Goal: Information Seeking & Learning: Learn about a topic

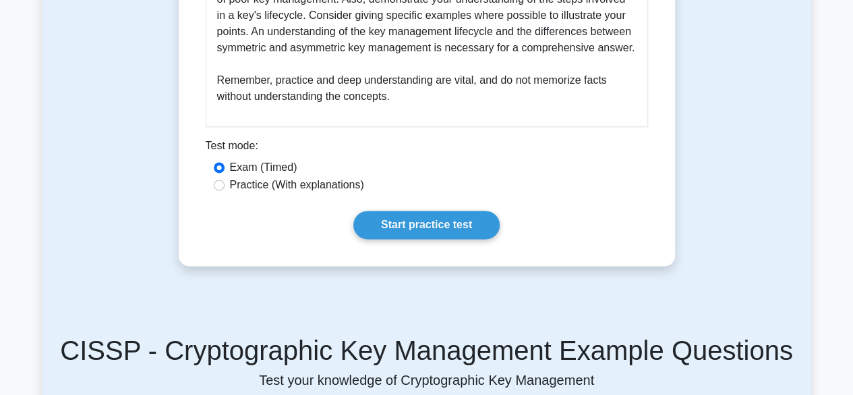
scroll to position [810, 0]
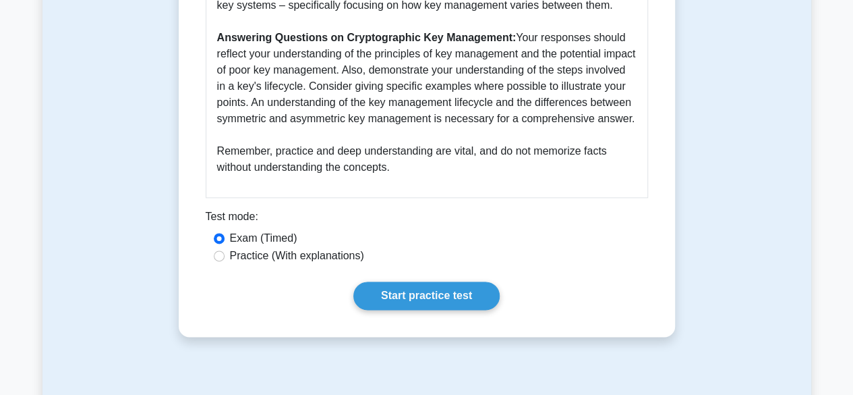
click at [280, 264] on label "Practice (With explanations)" at bounding box center [297, 256] width 134 height 16
click at [225, 261] on input "Practice (With explanations)" at bounding box center [219, 255] width 11 height 11
radio input "true"
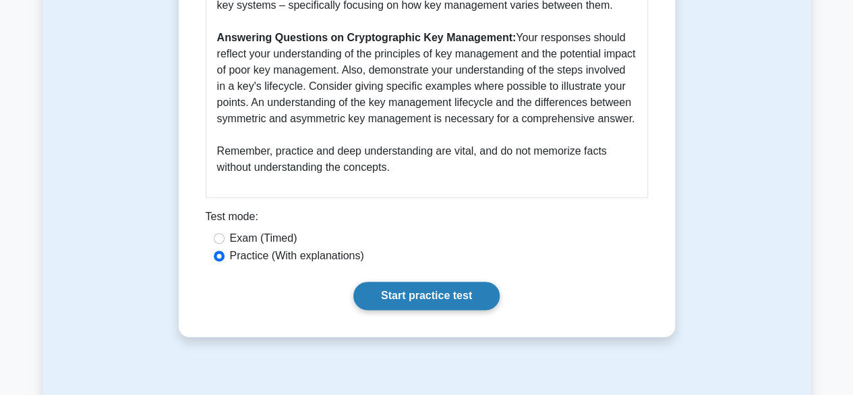
click at [473, 304] on link "Start practice test" at bounding box center [426, 295] width 146 height 28
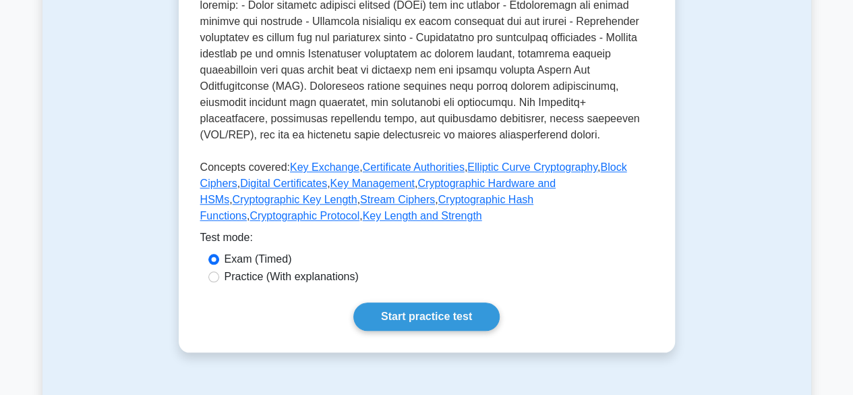
scroll to position [607, 0]
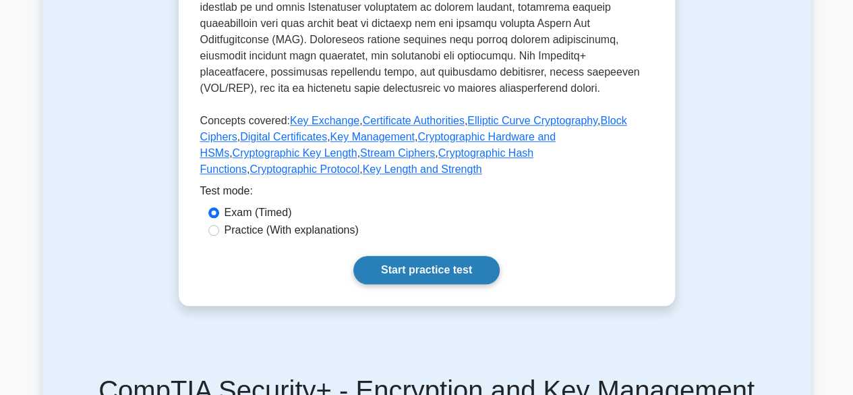
click at [440, 273] on link "Start practice test" at bounding box center [426, 270] width 146 height 28
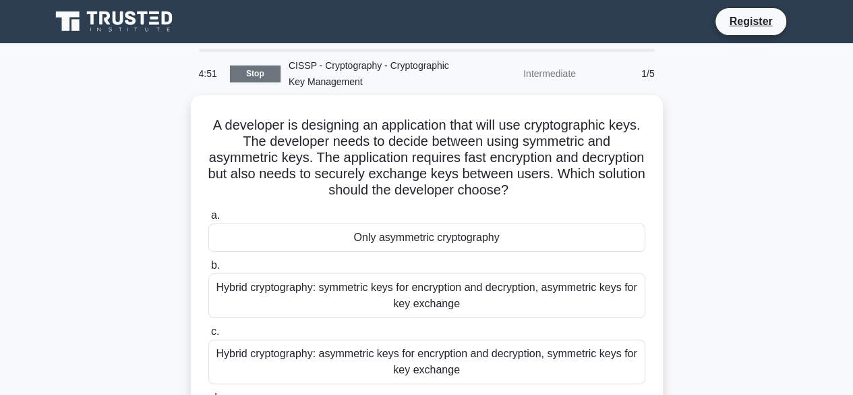
click at [254, 72] on link "Stop" at bounding box center [255, 73] width 51 height 17
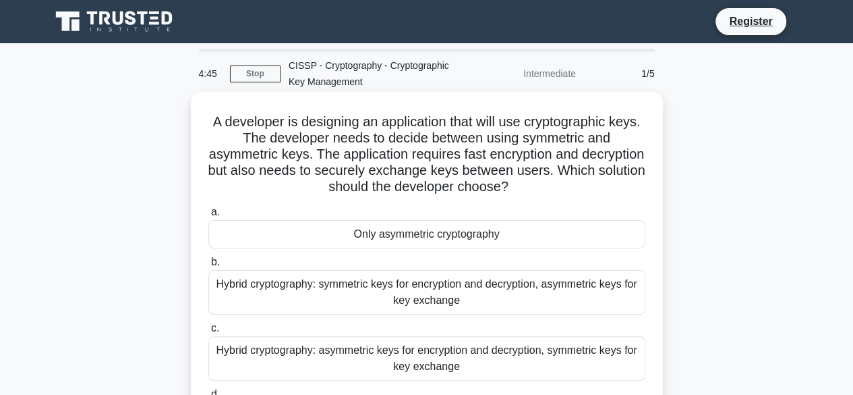
drag, startPoint x: 217, startPoint y: 116, endPoint x: 576, endPoint y: 187, distance: 365.8
click at [576, 187] on h5 "A developer is designing an application that will use cryptographic keys. The d…" at bounding box center [427, 154] width 440 height 82
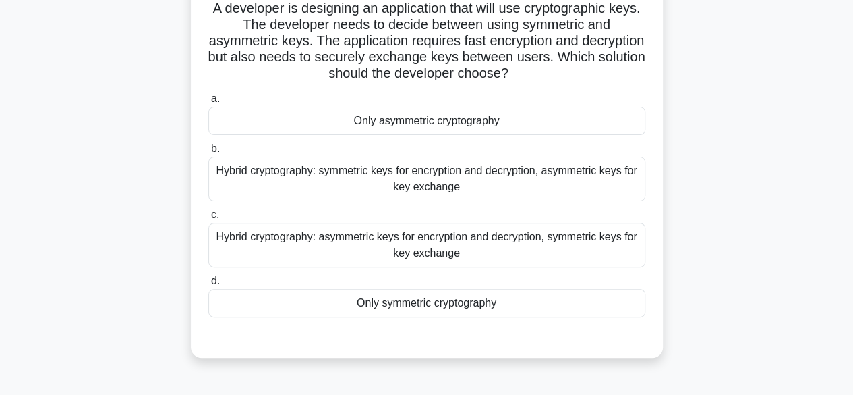
scroll to position [135, 0]
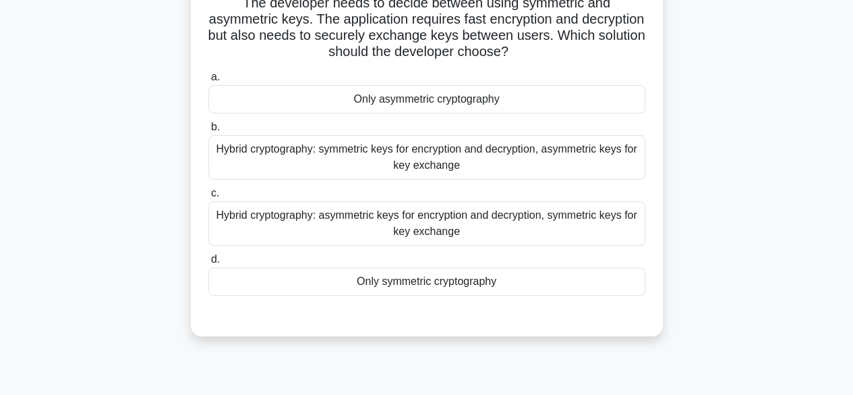
click at [447, 153] on div "Hybrid cryptography: symmetric keys for encryption and decryption, asymmetric k…" at bounding box center [426, 157] width 437 height 45
click at [208, 132] on input "b. Hybrid cryptography: symmetric keys for encryption and decryption, asymmetri…" at bounding box center [208, 127] width 0 height 9
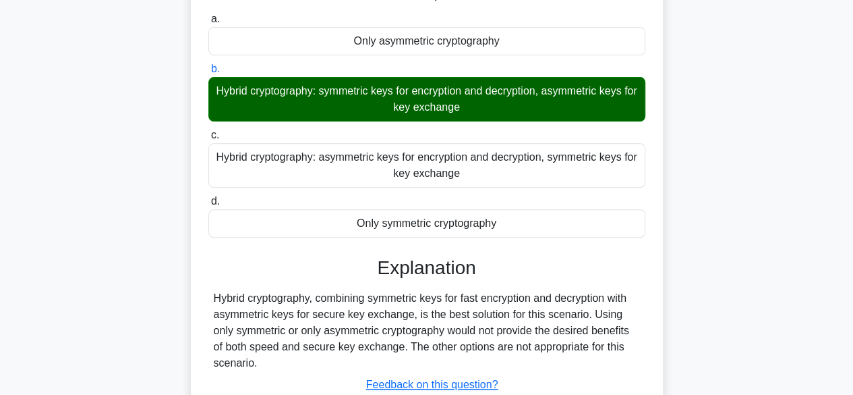
scroll to position [270, 0]
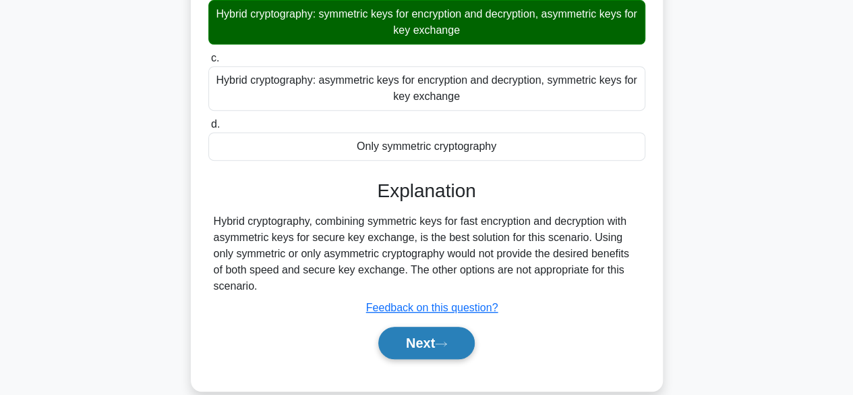
click at [420, 334] on button "Next" at bounding box center [426, 343] width 96 height 32
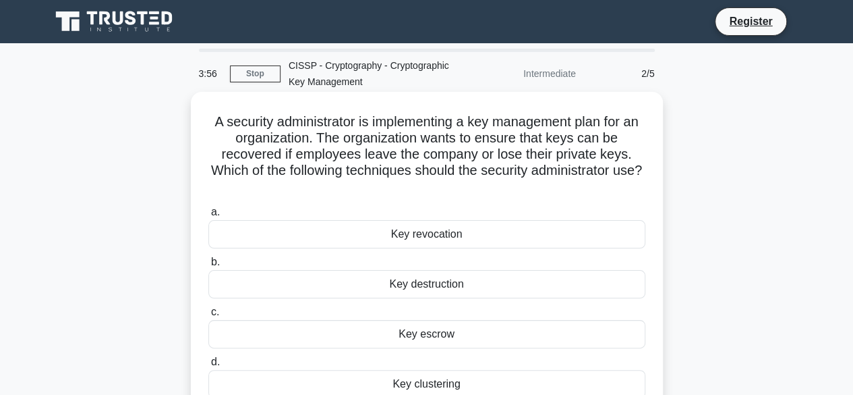
scroll to position [67, 0]
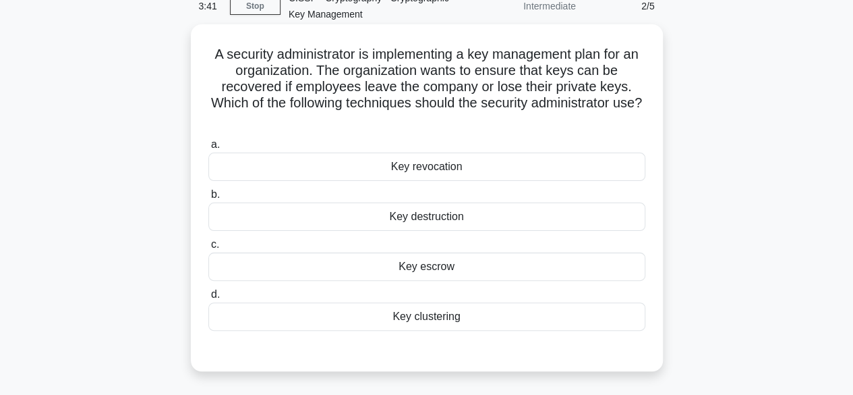
click at [456, 173] on div "Key revocation" at bounding box center [426, 166] width 437 height 28
click at [208, 149] on input "a. Key revocation" at bounding box center [208, 144] width 0 height 9
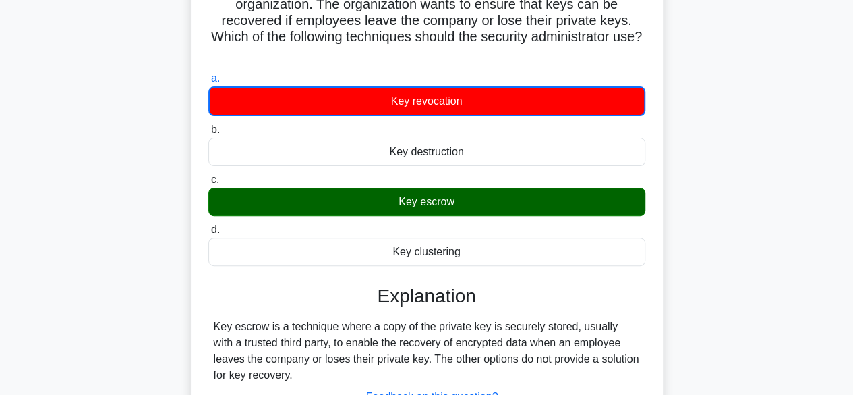
scroll to position [202, 0]
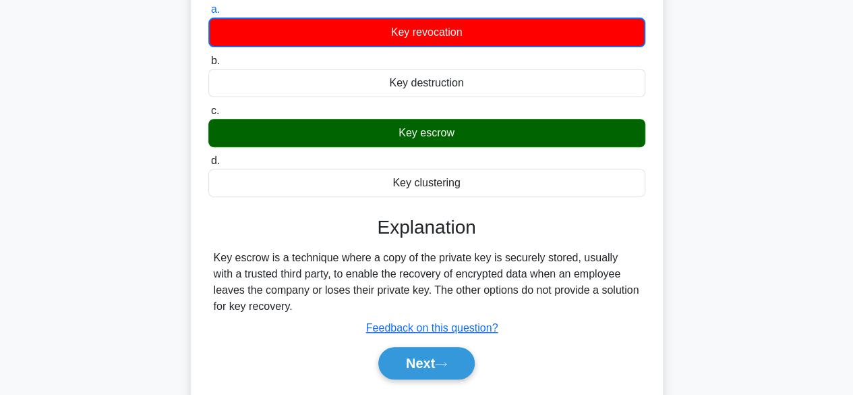
drag, startPoint x: 451, startPoint y: 133, endPoint x: 250, endPoint y: 289, distance: 255.3
click at [381, 132] on div "Key escrow" at bounding box center [426, 133] width 437 height 28
drag, startPoint x: 254, startPoint y: 310, endPoint x: 206, endPoint y: 254, distance: 72.7
click at [207, 254] on div "a. Key revocation b. Key destruction c. d." at bounding box center [427, 197] width 440 height 397
copy div "Key escrow is a technique where a copy of the private key is securely stored, u…"
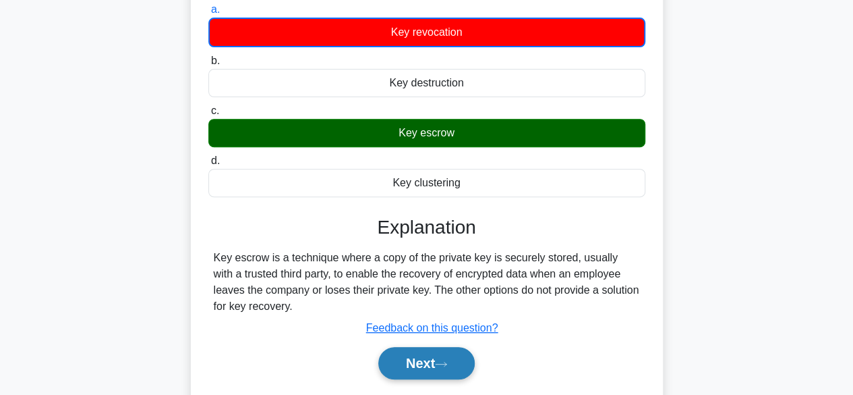
click at [454, 376] on button "Next" at bounding box center [426, 363] width 96 height 32
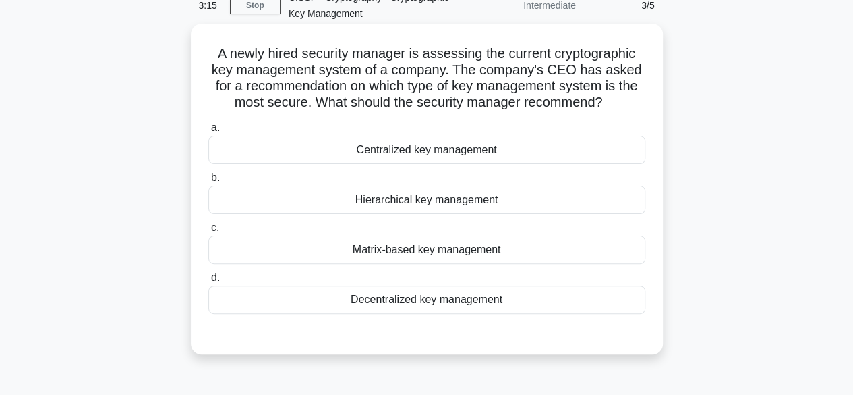
scroll to position [67, 0]
click at [412, 159] on div "Centralized key management" at bounding box center [426, 150] width 437 height 28
click at [208, 133] on input "a. Centralized key management" at bounding box center [208, 128] width 0 height 9
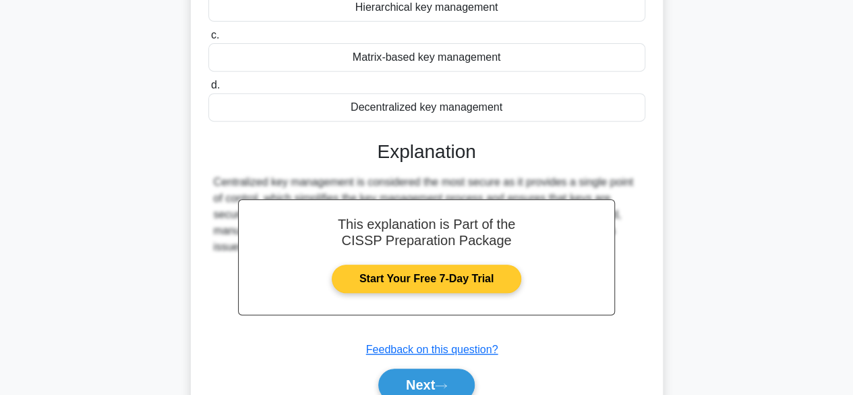
scroll to position [334, 0]
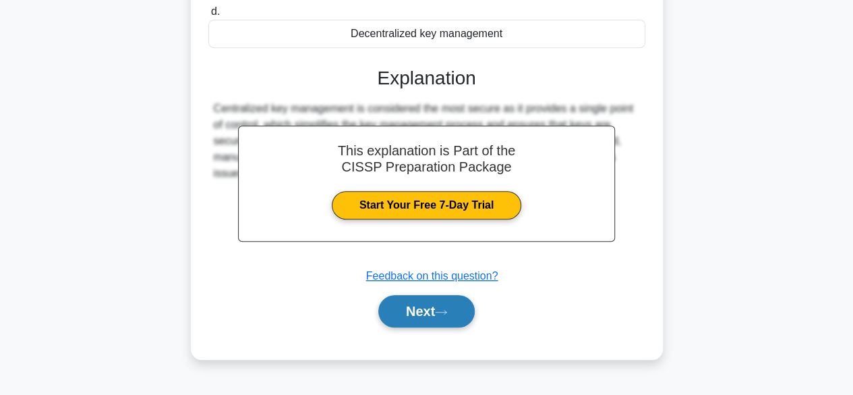
click at [418, 310] on button "Next" at bounding box center [426, 311] width 96 height 32
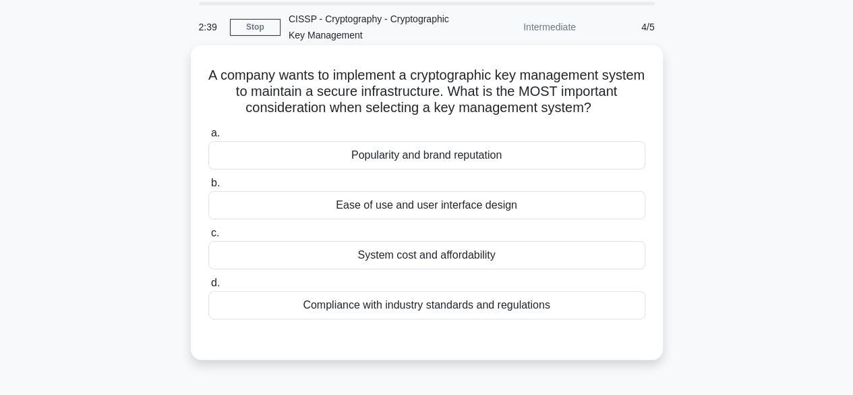
scroll to position [67, 0]
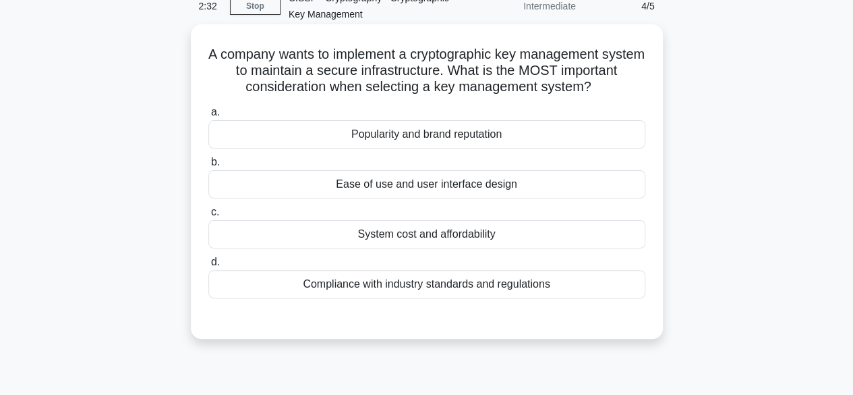
click at [450, 280] on div "Compliance with industry standards and regulations" at bounding box center [426, 284] width 437 height 28
click at [208, 266] on input "d. Compliance with industry standards and regulations" at bounding box center [208, 262] width 0 height 9
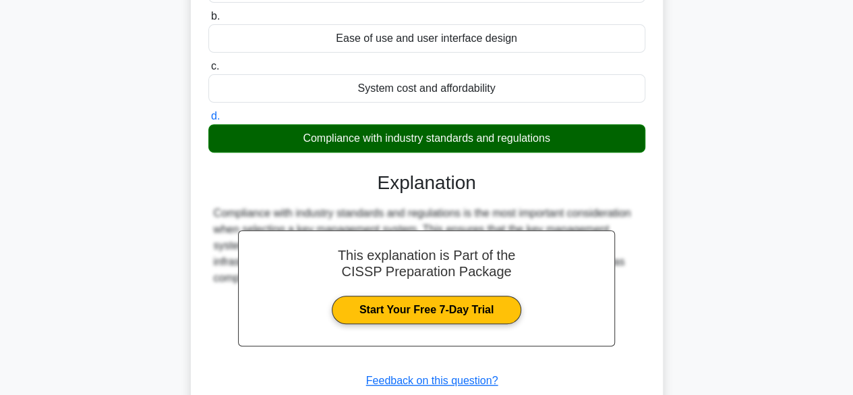
scroll to position [334, 0]
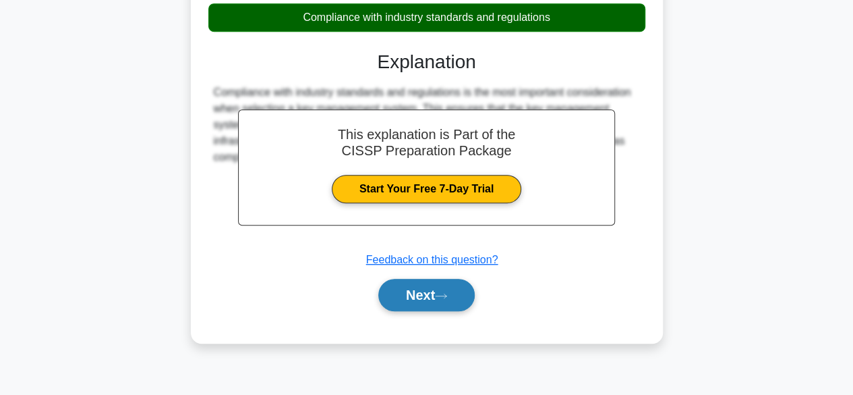
click at [440, 297] on button "Next" at bounding box center [426, 295] width 96 height 32
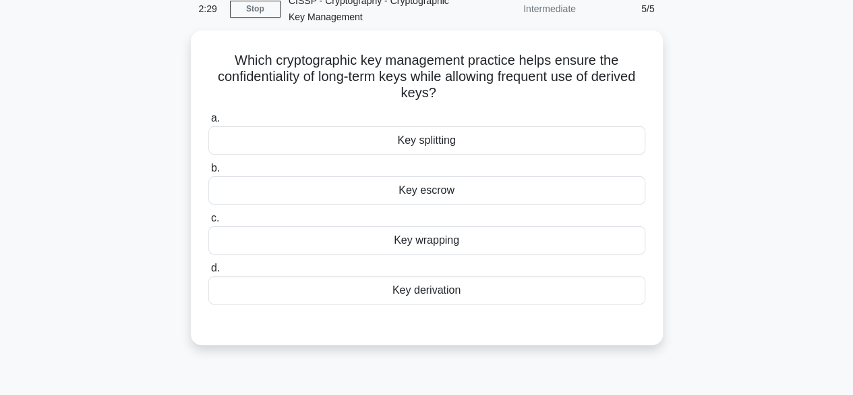
scroll to position [64, 0]
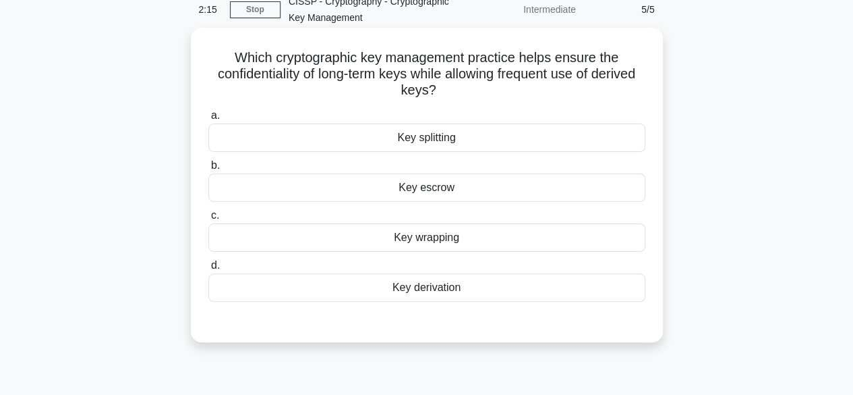
click at [405, 290] on div "Key derivation" at bounding box center [426, 287] width 437 height 28
click at [208, 270] on input "d. Key derivation" at bounding box center [208, 265] width 0 height 9
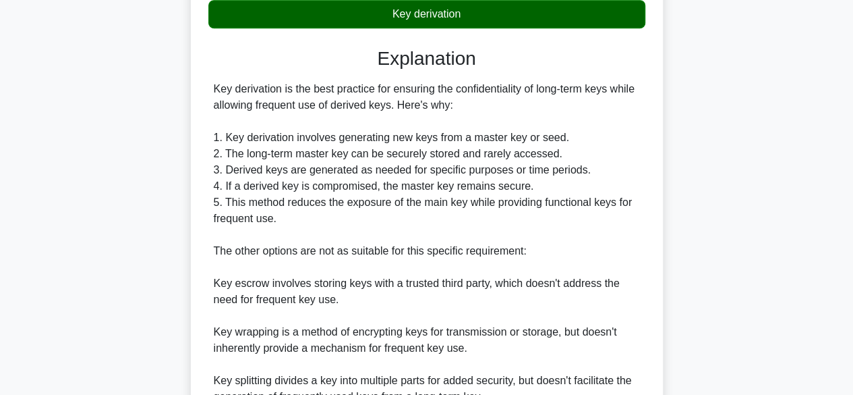
scroll to position [467, 0]
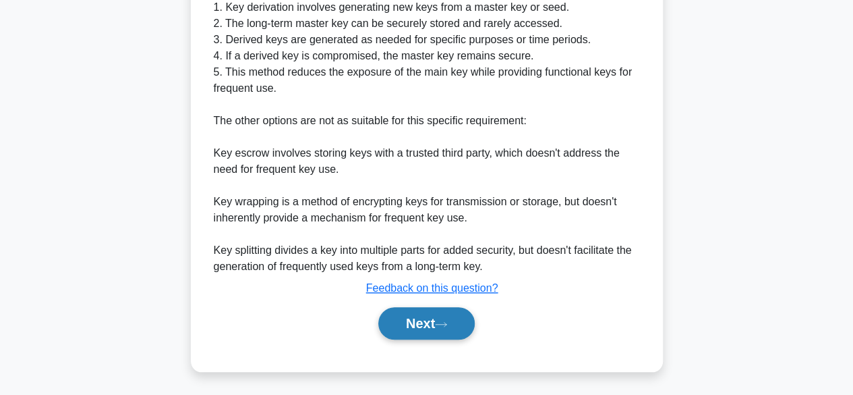
click at [463, 320] on button "Next" at bounding box center [426, 323] width 96 height 32
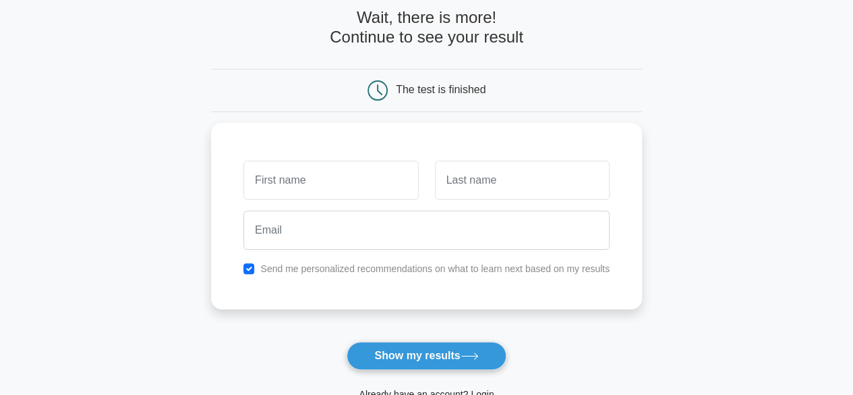
scroll to position [135, 0]
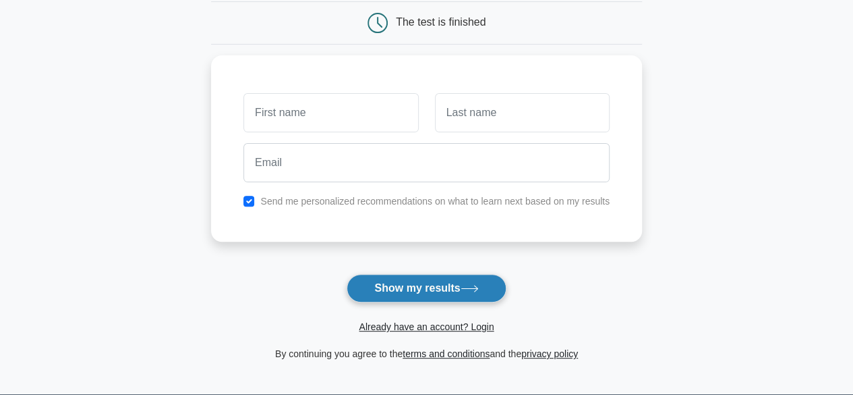
click at [460, 284] on button "Show my results" at bounding box center [426, 288] width 159 height 28
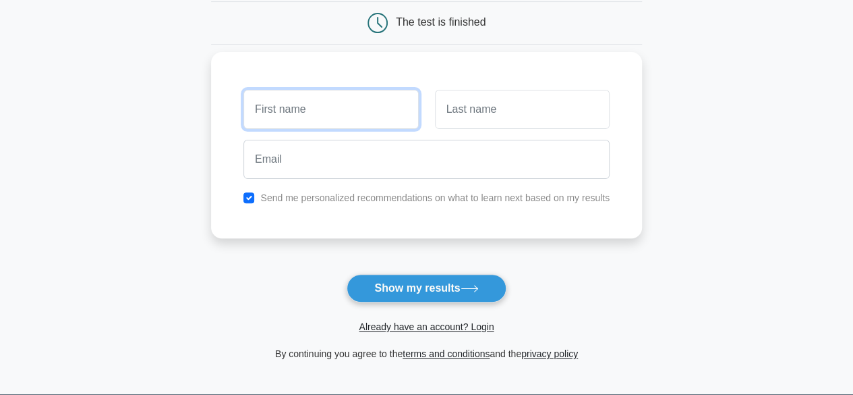
click at [360, 107] on input "text" at bounding box center [331, 109] width 175 height 39
type input "ss"
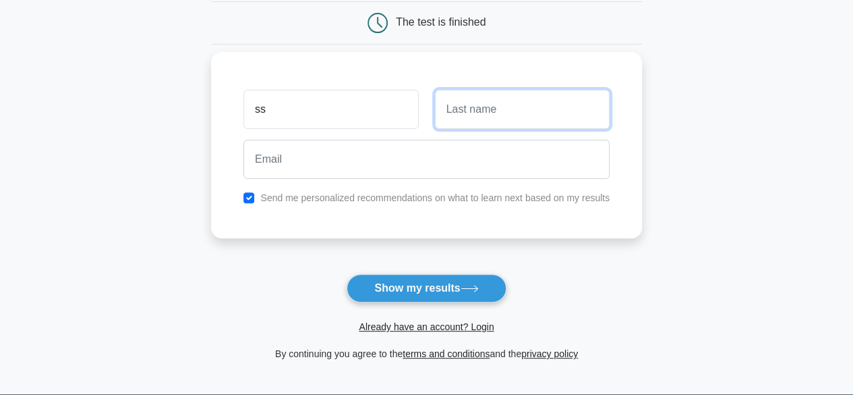
click at [495, 106] on input "text" at bounding box center [522, 109] width 175 height 39
type input "ss"
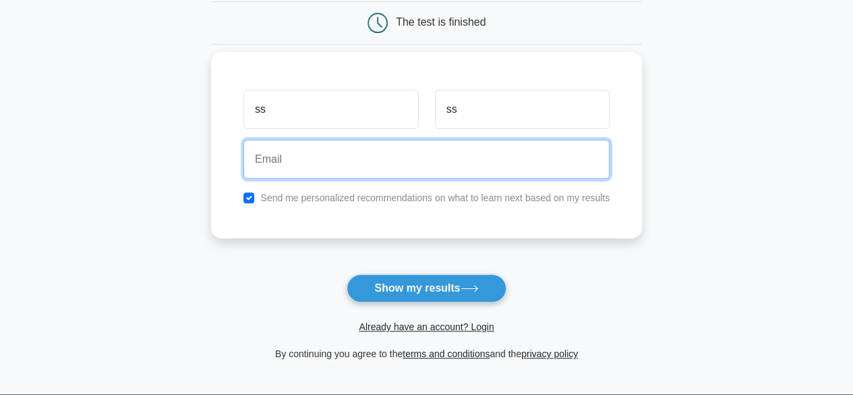
click at [429, 166] on input "email" at bounding box center [427, 159] width 366 height 39
type input "shams.muayed@gmail.com"
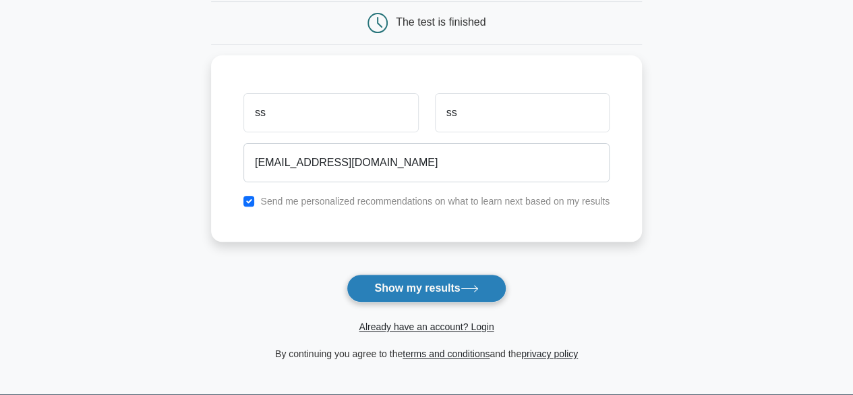
click at [438, 280] on button "Show my results" at bounding box center [426, 288] width 159 height 28
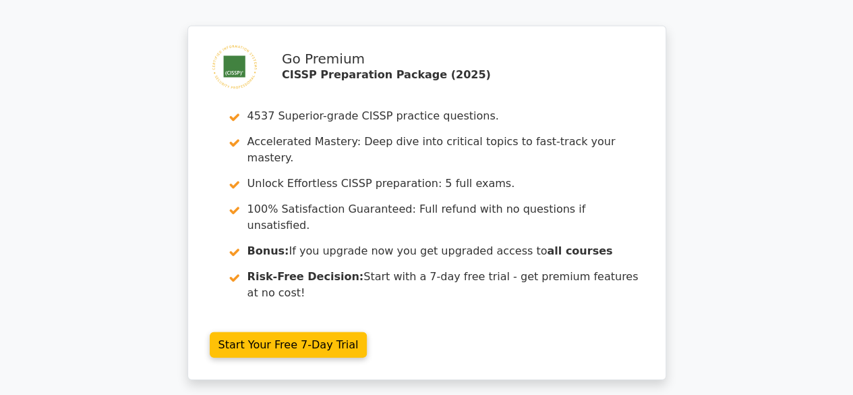
scroll to position [1956, 0]
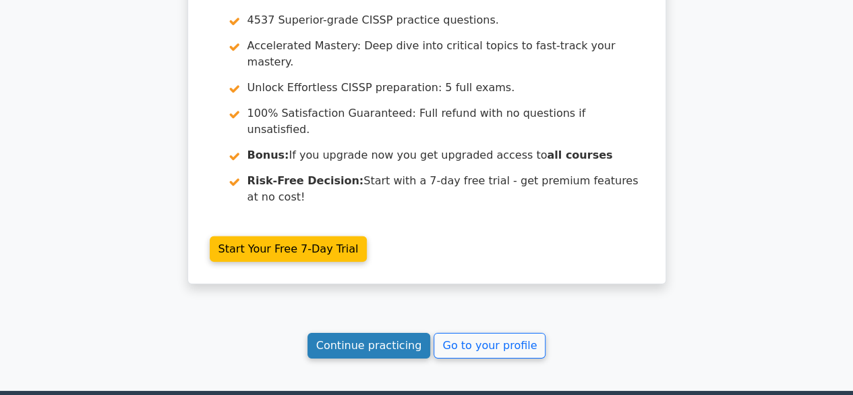
click at [413, 333] on link "Continue practicing" at bounding box center [369, 346] width 123 height 26
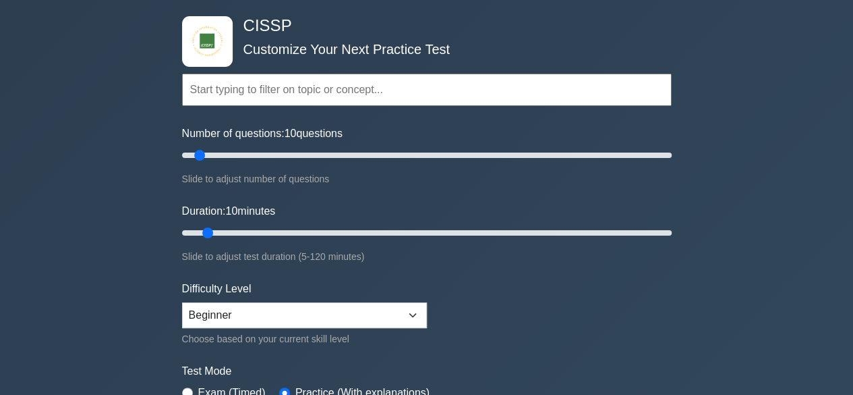
scroll to position [135, 0]
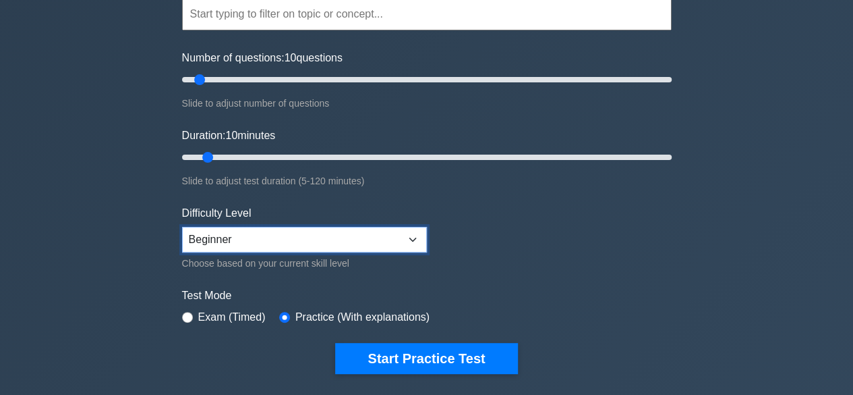
click at [305, 227] on select "Beginner Intermediate Expert" at bounding box center [304, 240] width 245 height 26
click at [505, 229] on form "Topics Security and Risk Management Asset Security Security Architecture and En…" at bounding box center [427, 165] width 490 height 417
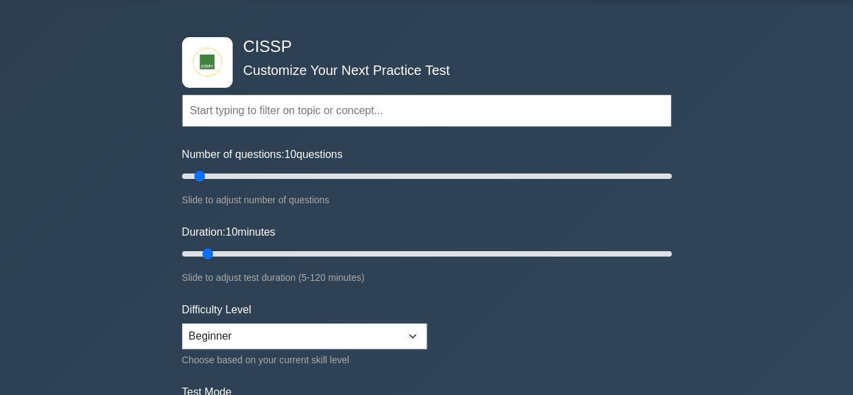
scroll to position [67, 0]
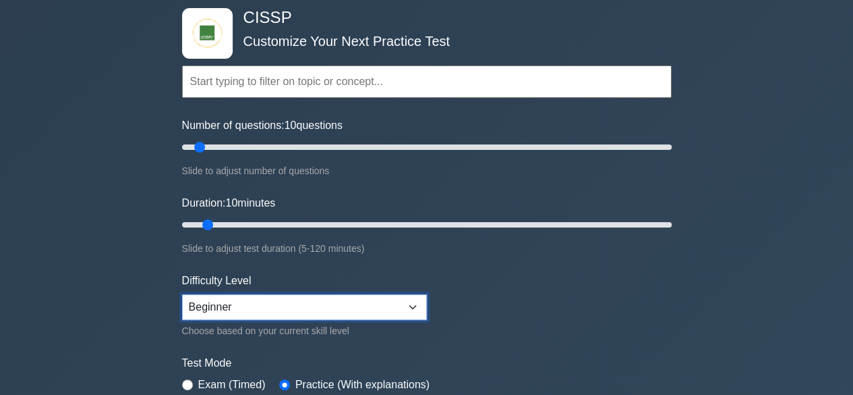
click at [325, 304] on select "Beginner Intermediate Expert" at bounding box center [304, 307] width 245 height 26
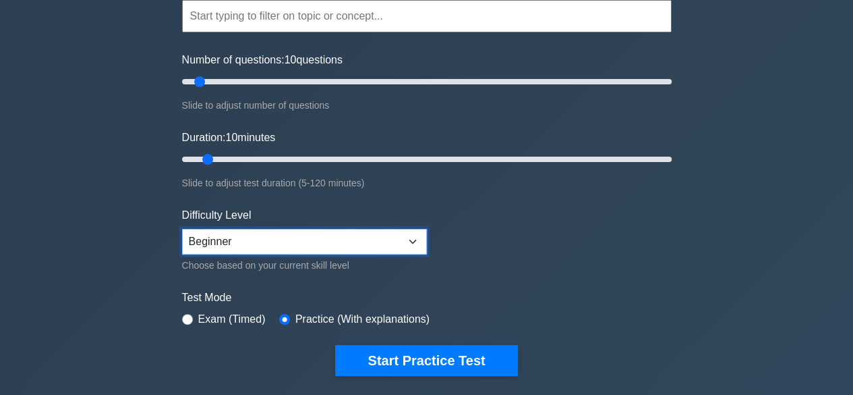
scroll to position [202, 0]
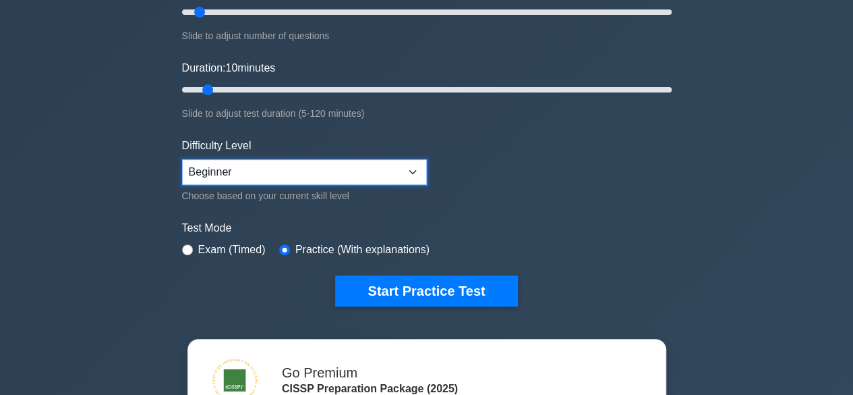
click at [253, 173] on select "Beginner Intermediate Expert" at bounding box center [304, 172] width 245 height 26
select select "expert"
click at [182, 159] on select "Beginner Intermediate Expert" at bounding box center [304, 172] width 245 height 26
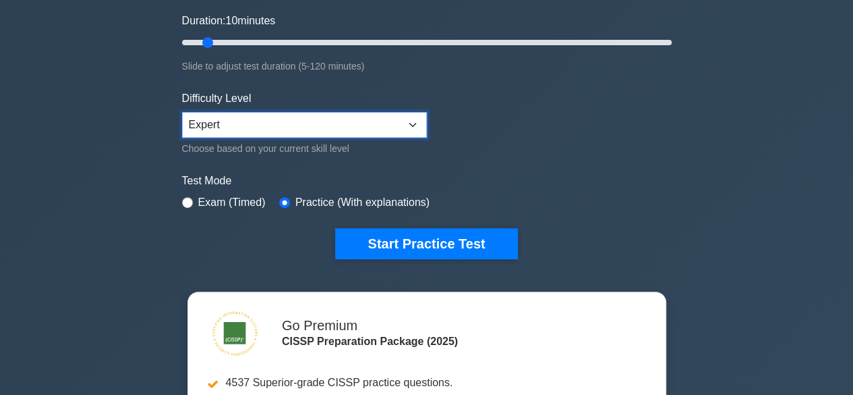
scroll to position [270, 0]
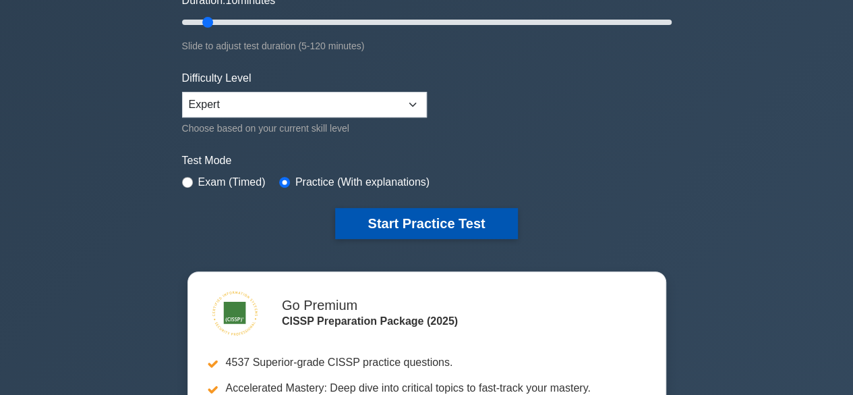
click at [471, 226] on button "Start Practice Test" at bounding box center [426, 223] width 182 height 31
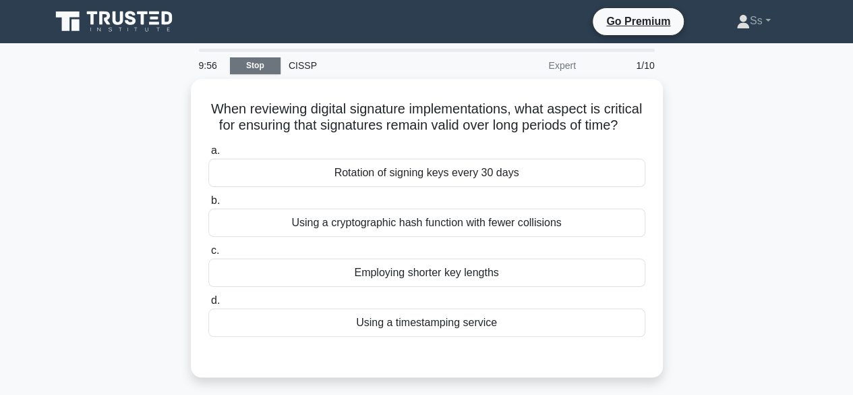
click at [270, 63] on link "Stop" at bounding box center [255, 65] width 51 height 17
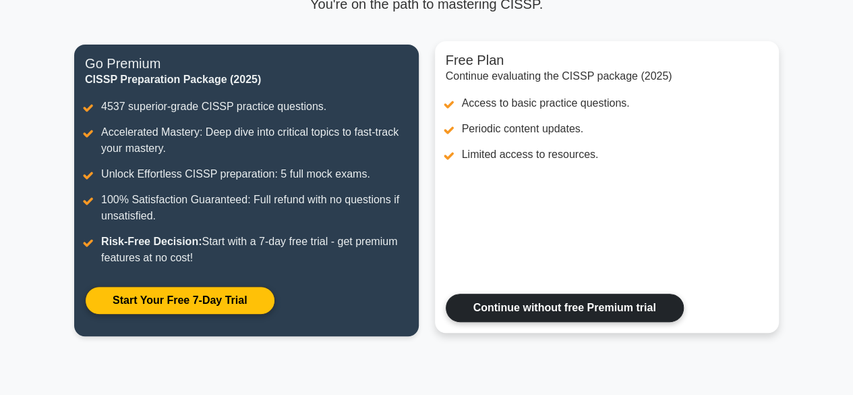
scroll to position [270, 0]
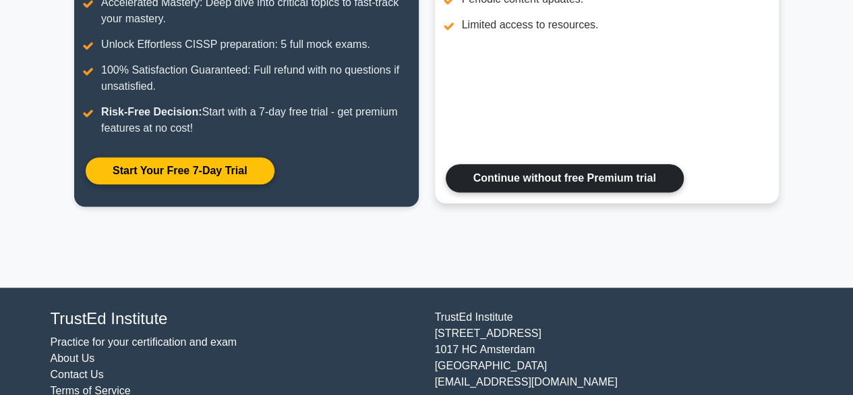
click at [582, 176] on link "Continue without free Premium trial" at bounding box center [565, 178] width 238 height 28
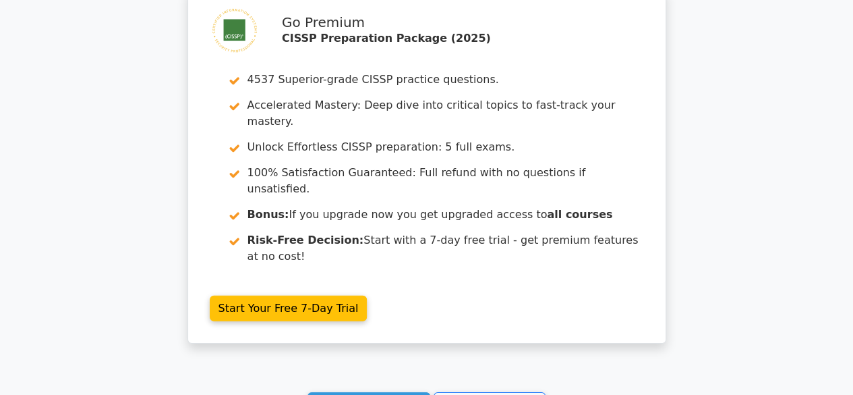
scroll to position [1956, 0]
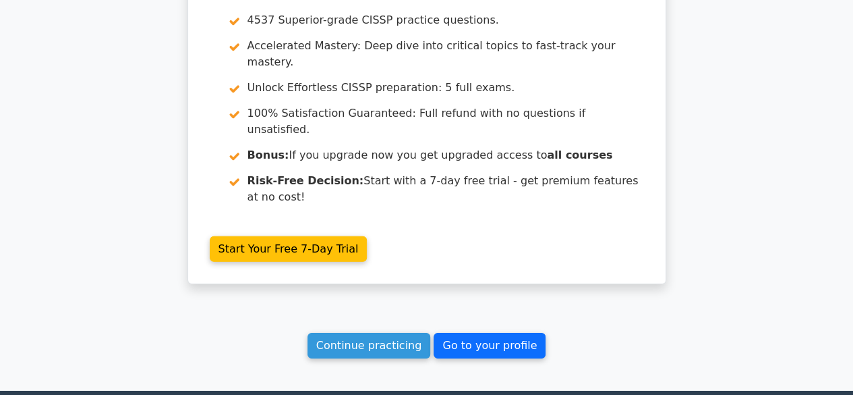
click at [467, 333] on link "Go to your profile" at bounding box center [490, 346] width 112 height 26
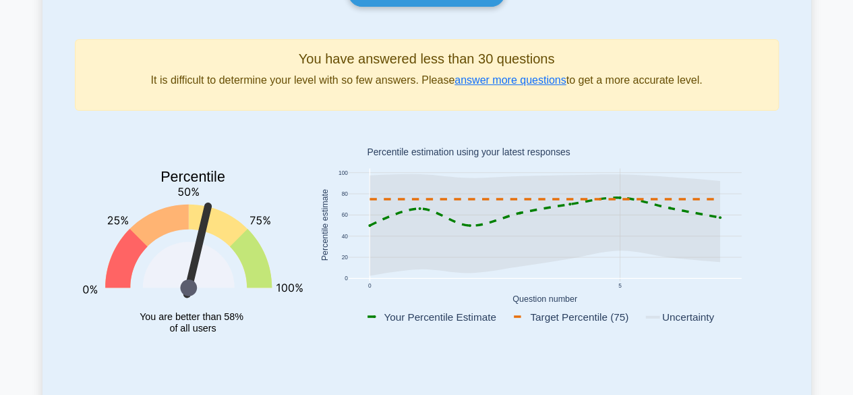
scroll to position [67, 0]
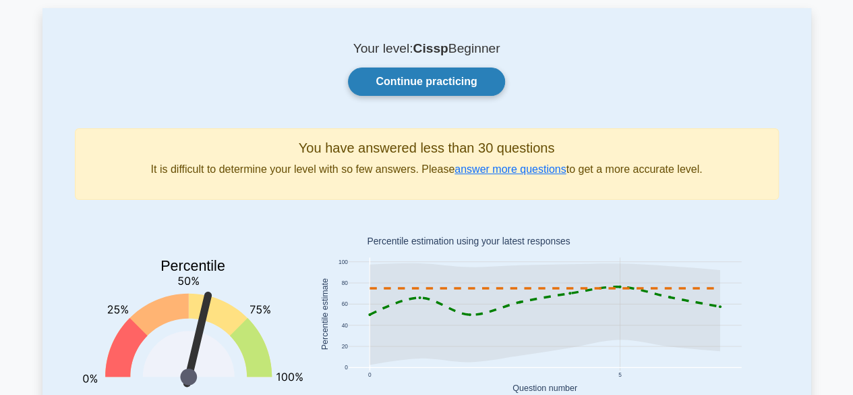
click at [479, 76] on link "Continue practicing" at bounding box center [426, 81] width 157 height 28
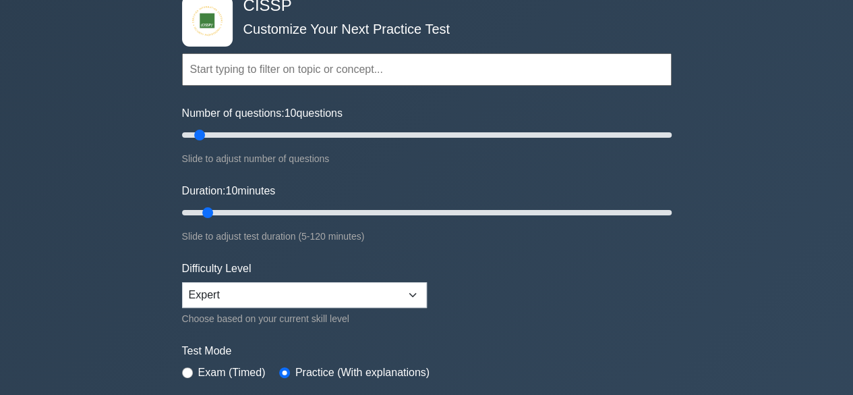
scroll to position [202, 0]
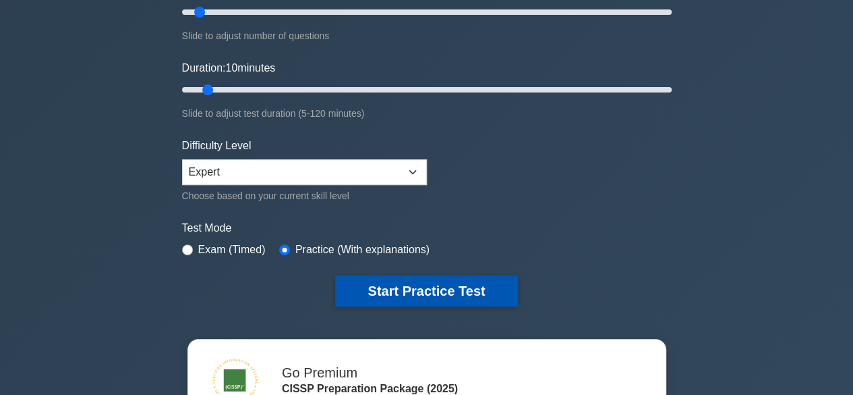
click at [413, 288] on button "Start Practice Test" at bounding box center [426, 290] width 182 height 31
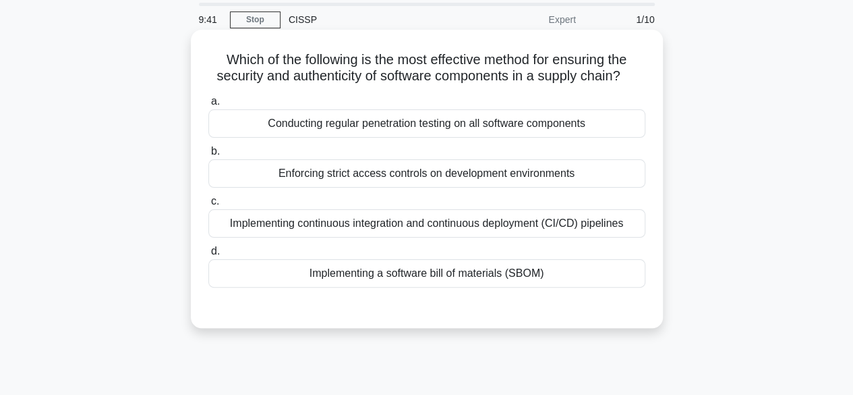
scroll to position [67, 0]
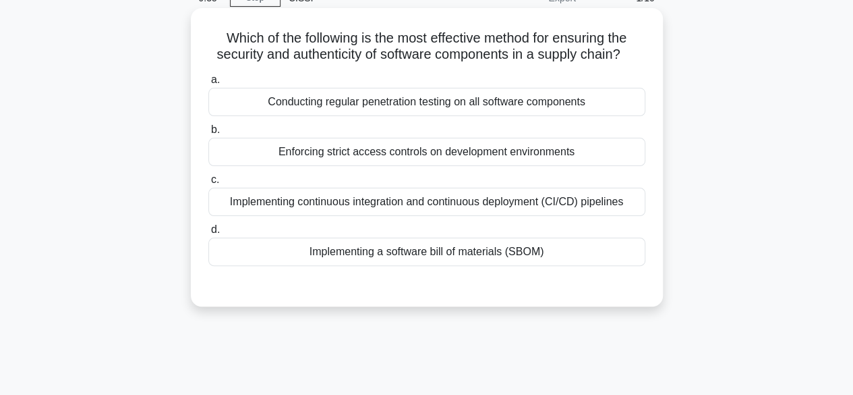
click at [403, 99] on div "Conducting regular penetration testing on all software components" at bounding box center [426, 102] width 437 height 28
click at [208, 84] on input "a. Conducting regular penetration testing on all software components" at bounding box center [208, 80] width 0 height 9
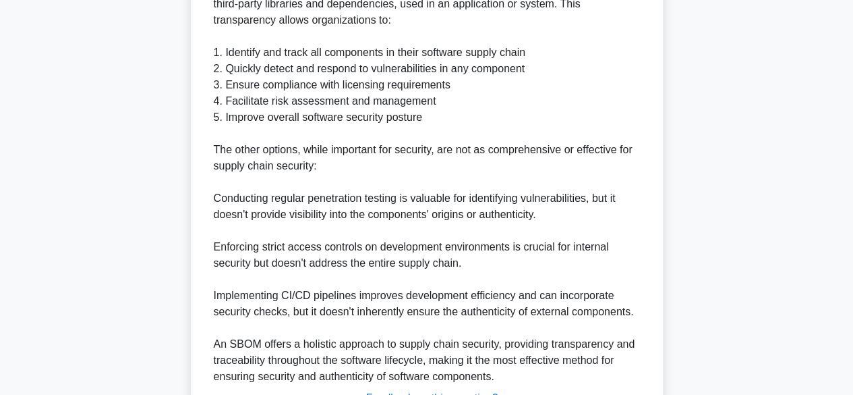
scroll to position [583, 0]
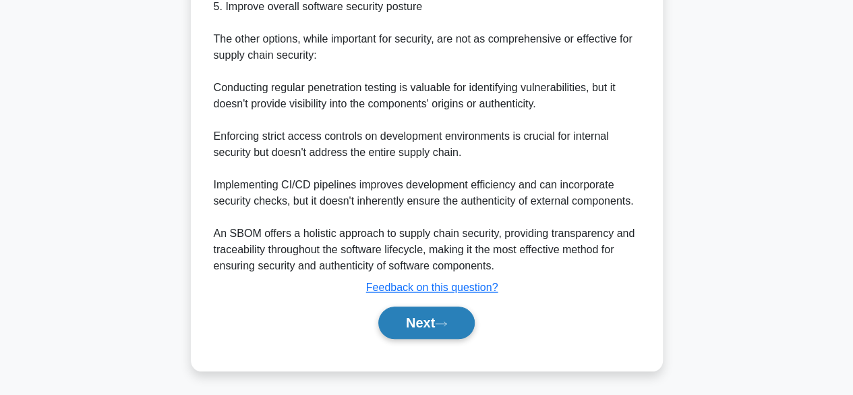
click at [426, 320] on button "Next" at bounding box center [426, 322] width 96 height 32
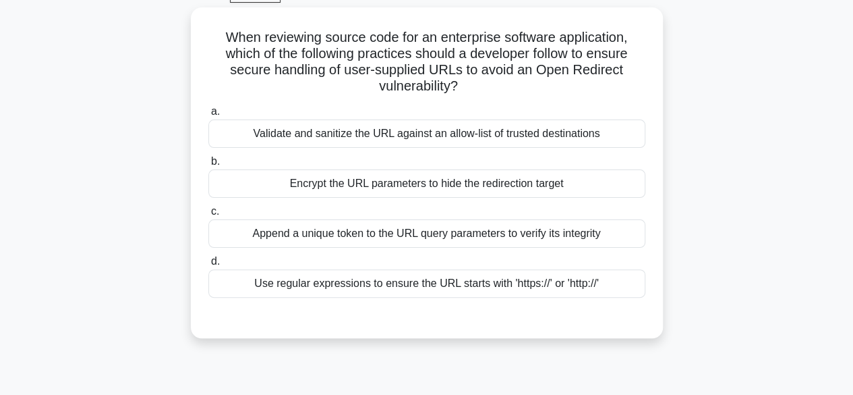
scroll to position [64, 0]
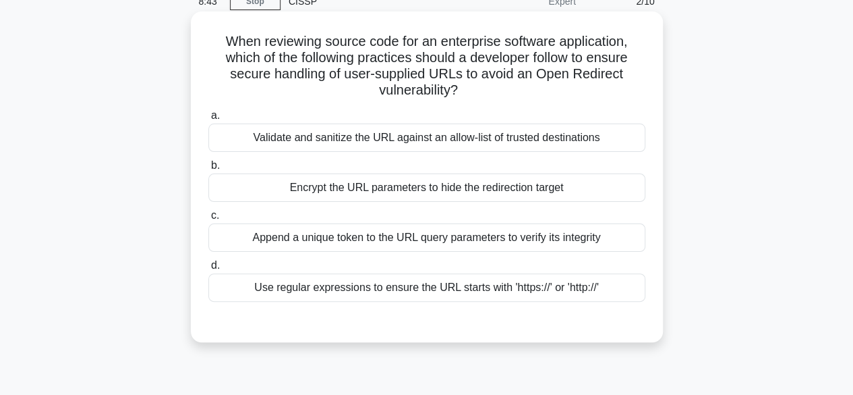
click at [426, 297] on div "Use regular expressions to ensure the URL starts with 'https://' or 'http://'" at bounding box center [426, 287] width 437 height 28
click at [208, 270] on input "d. Use regular expressions to ensure the URL starts with 'https://' or 'http://'" at bounding box center [208, 265] width 0 height 9
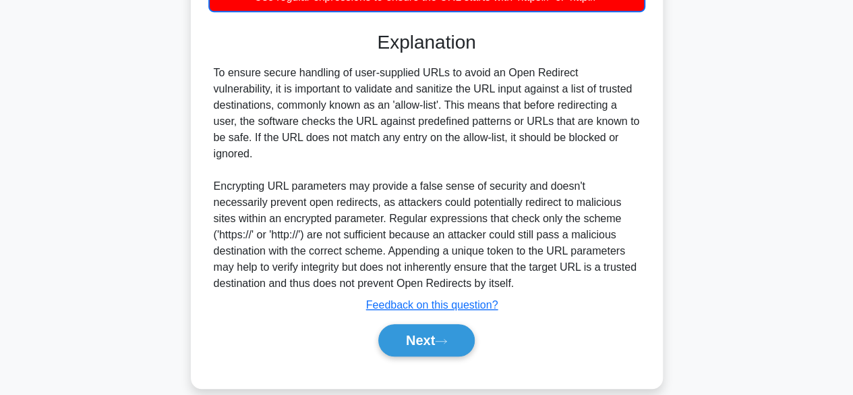
scroll to position [356, 0]
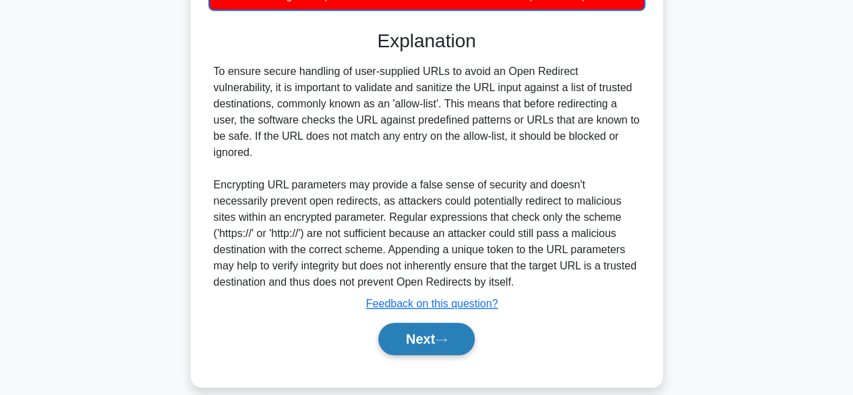
click at [420, 328] on button "Next" at bounding box center [426, 338] width 96 height 32
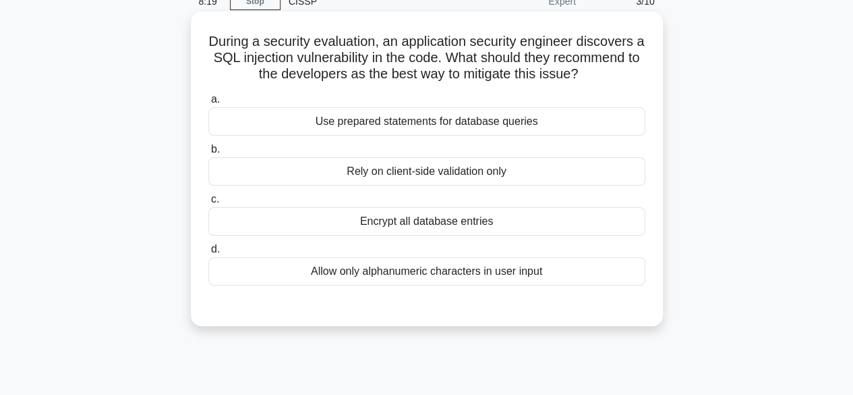
scroll to position [0, 0]
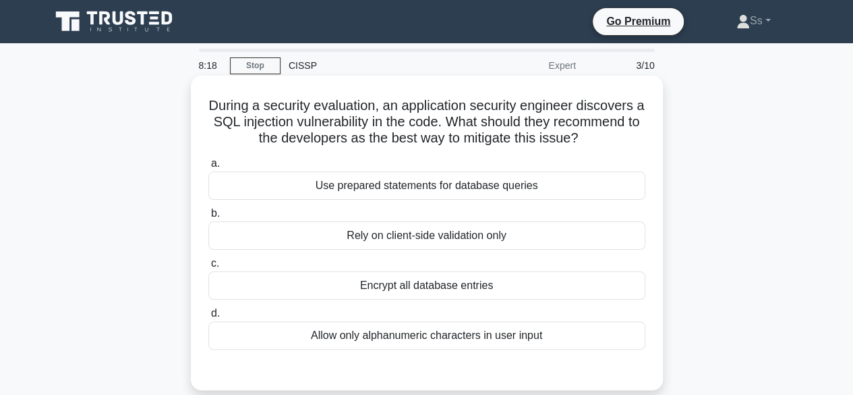
click at [432, 289] on div "Encrypt all database entries" at bounding box center [426, 285] width 437 height 28
click at [208, 268] on input "c. Encrypt all database entries" at bounding box center [208, 263] width 0 height 9
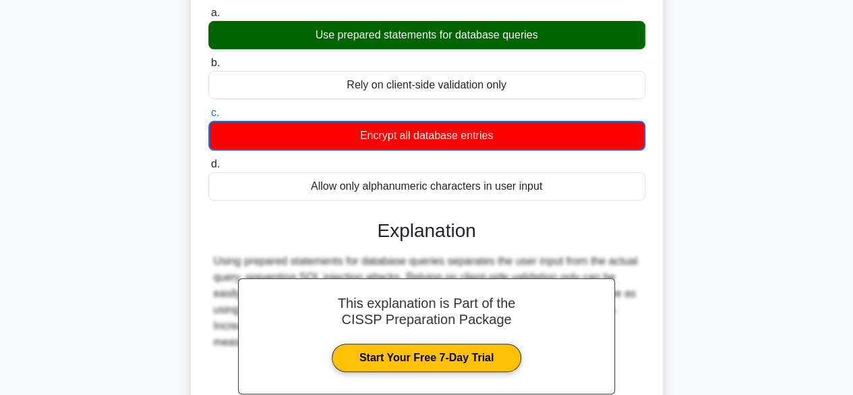
scroll to position [270, 0]
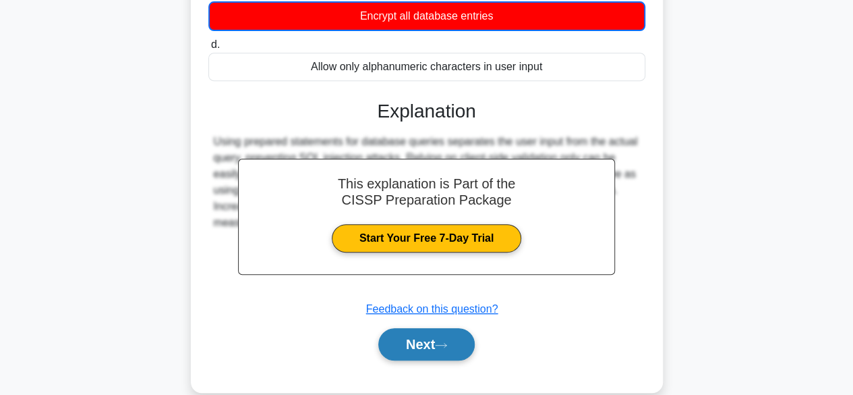
click at [435, 351] on button "Next" at bounding box center [426, 344] width 96 height 32
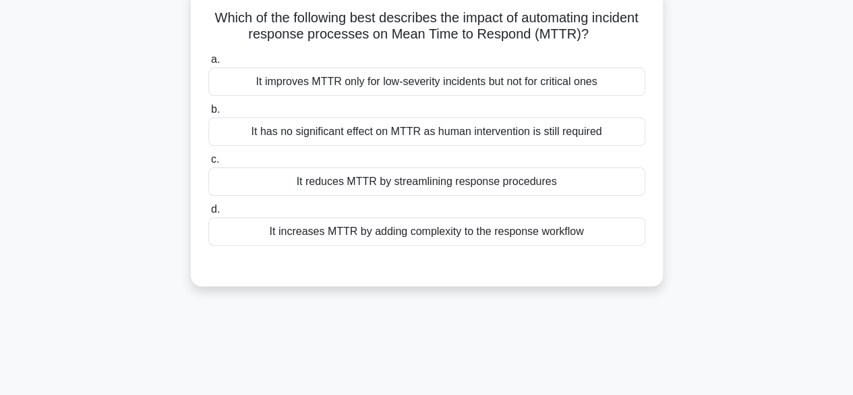
scroll to position [0, 0]
